Goal: Task Accomplishment & Management: Complete application form

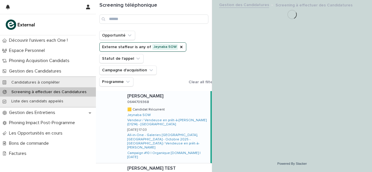
click at [38, 92] on p "Screening à effectuer des Candidatures" at bounding box center [49, 92] width 85 height 5
